Goal: Information Seeking & Learning: Get advice/opinions

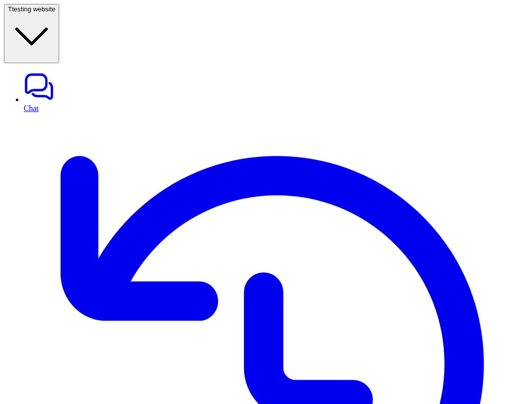
scroll to position [3947, 0]
click at [65, 71] on link "Chat" at bounding box center [275, 91] width 502 height 41
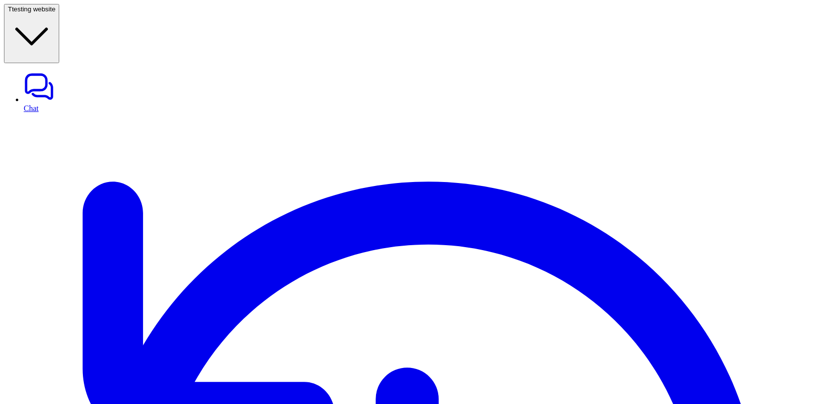
scroll to position [318, 0]
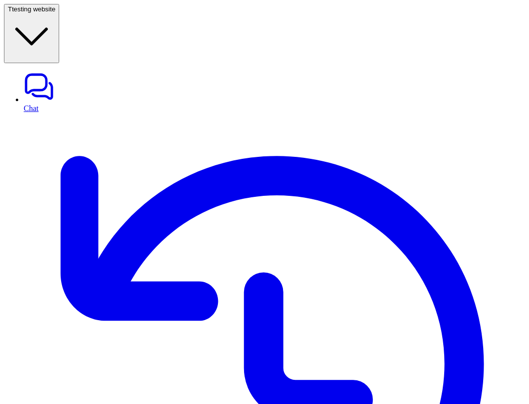
scroll to position [0, 156]
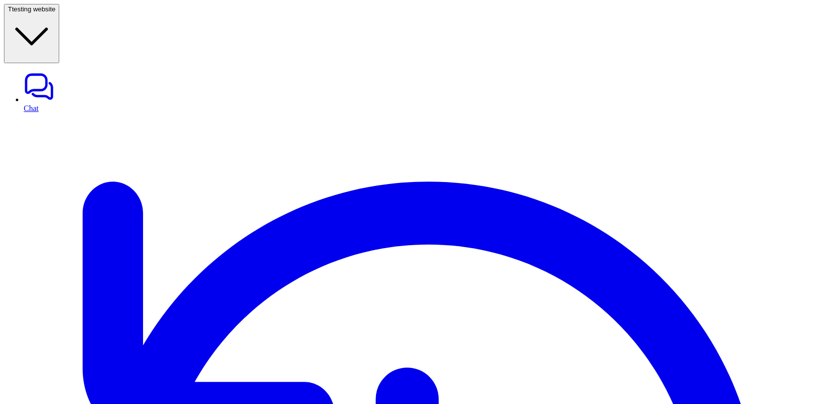
click at [40, 71] on link "Chat" at bounding box center [424, 91] width 801 height 41
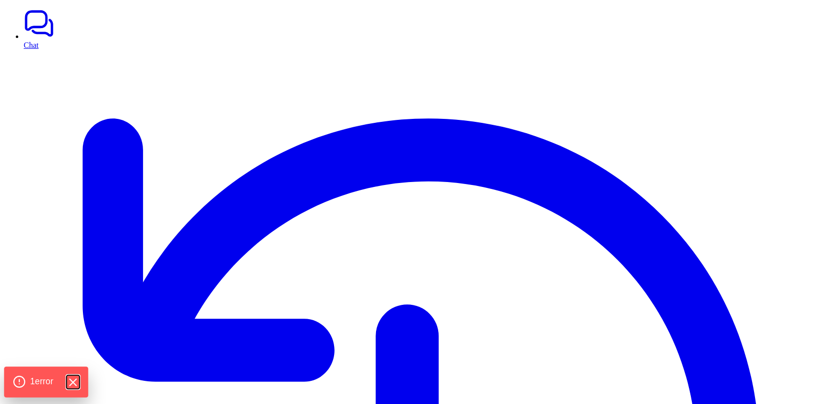
click at [74, 381] on icon "Hide Errors" at bounding box center [73, 382] width 6 height 6
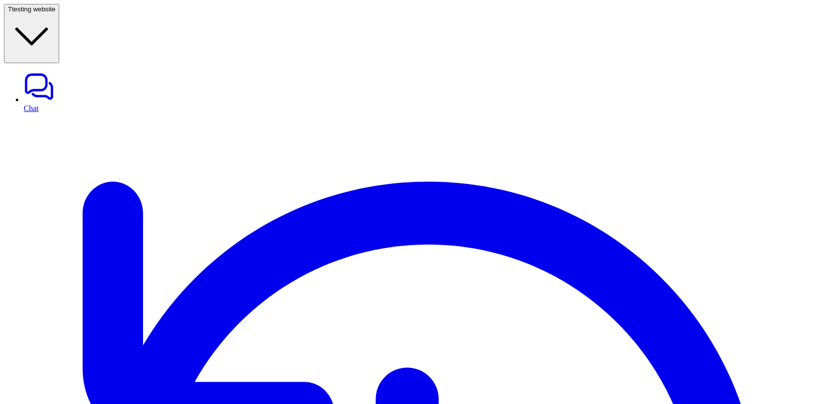
type input "***"
